Goal: Task Accomplishment & Management: Manage account settings

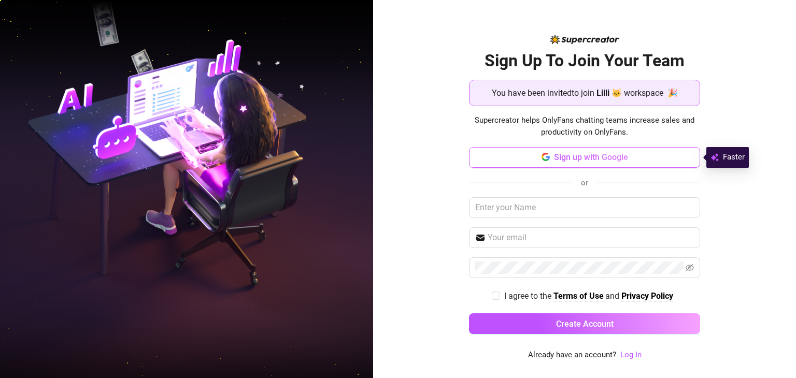
click at [590, 158] on span "Sign up with Google" at bounding box center [591, 157] width 74 height 10
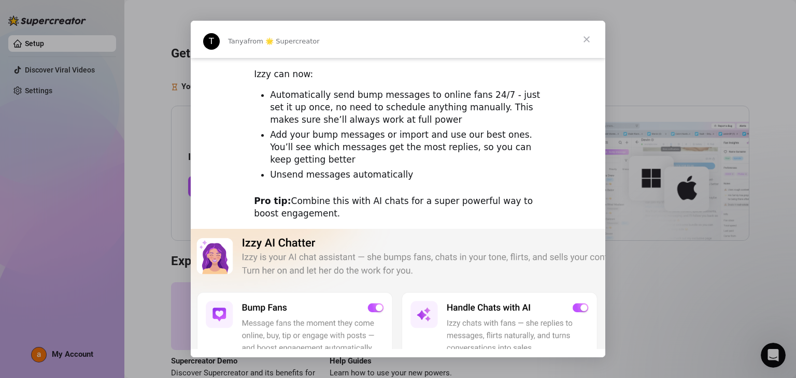
scroll to position [156, 0]
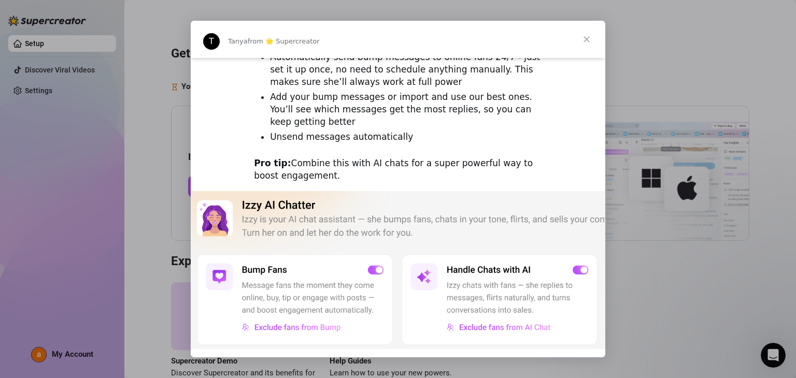
click at [586, 38] on span "Close" at bounding box center [586, 39] width 37 height 37
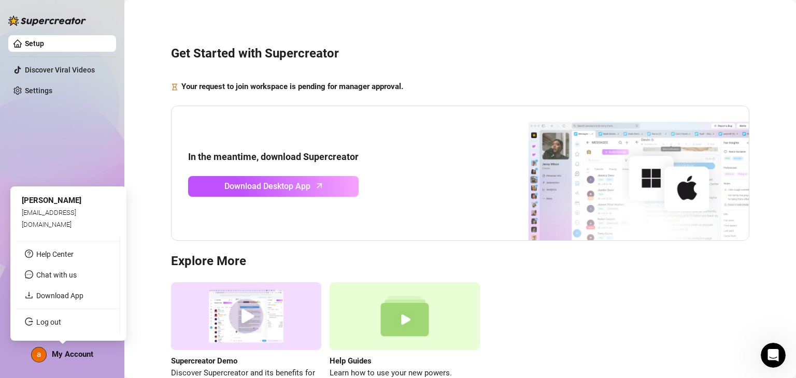
click at [39, 358] on img at bounding box center [39, 355] width 15 height 15
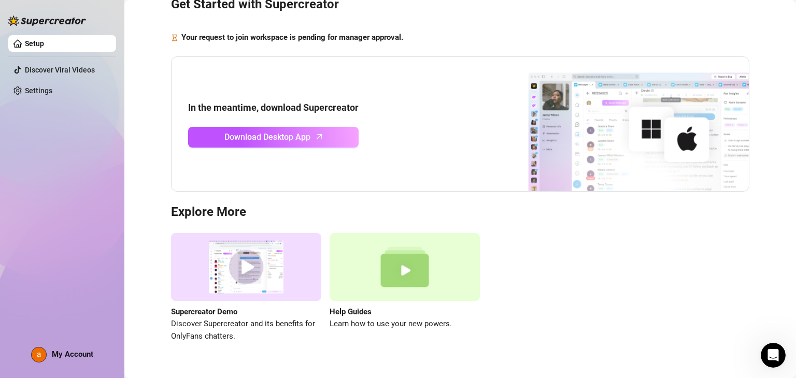
scroll to position [70, 0]
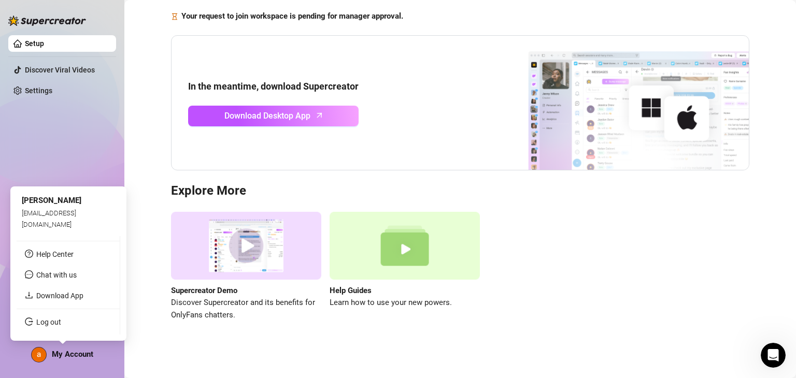
click at [34, 353] on img at bounding box center [39, 355] width 15 height 15
click at [46, 205] on span "[PERSON_NAME]" at bounding box center [52, 200] width 60 height 9
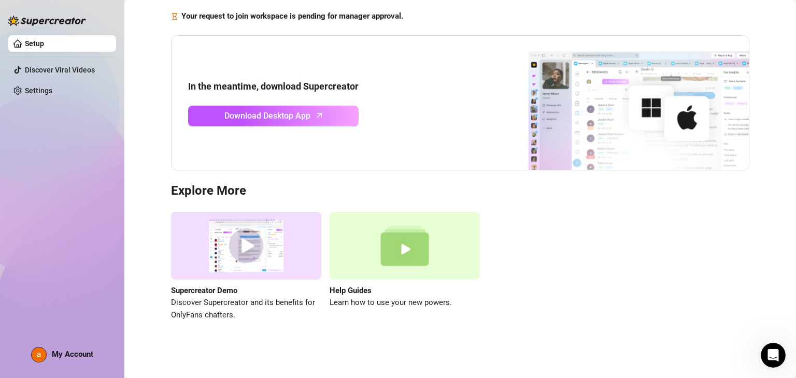
scroll to position [0, 0]
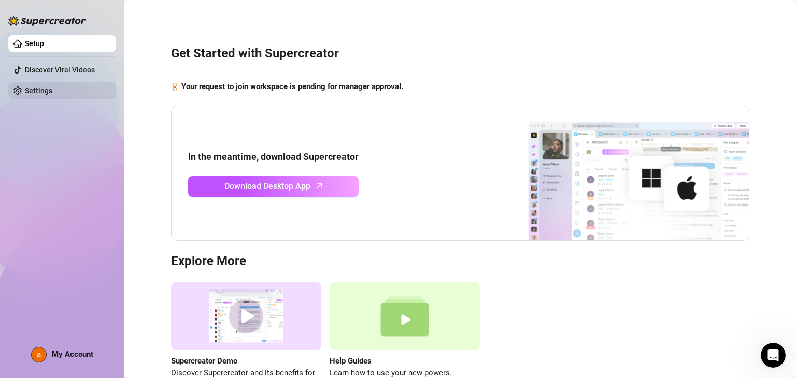
click at [44, 90] on link "Settings" at bounding box center [38, 91] width 27 height 8
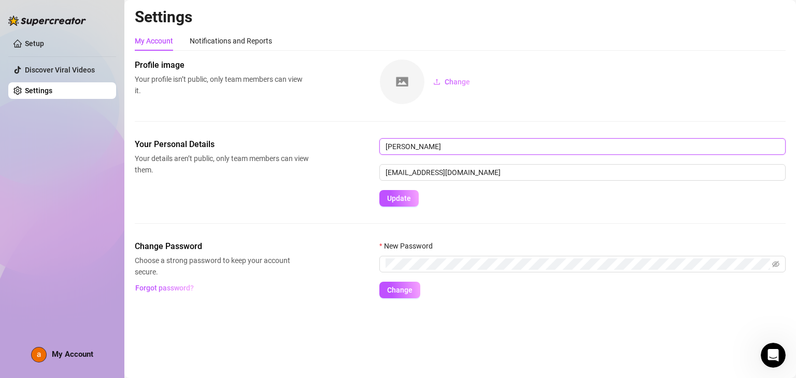
click at [446, 147] on input "[PERSON_NAME]" at bounding box center [582, 146] width 406 height 17
type input "Hermz Remollo"
click at [404, 200] on span "Update" at bounding box center [399, 198] width 24 height 8
click at [39, 47] on link "Setup" at bounding box center [34, 43] width 19 height 8
